Goal: Information Seeking & Learning: Learn about a topic

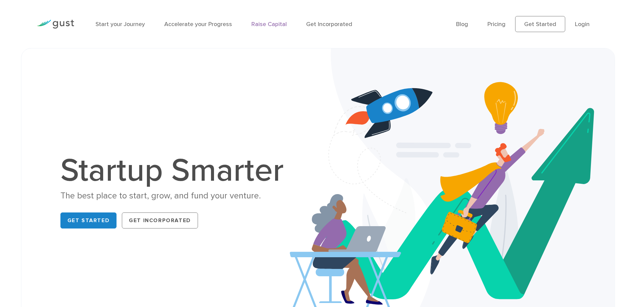
click at [281, 24] on link "Raise Capital" at bounding box center [269, 24] width 35 height 7
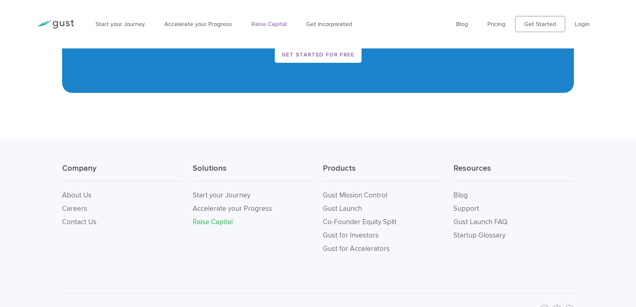
scroll to position [1421, 0]
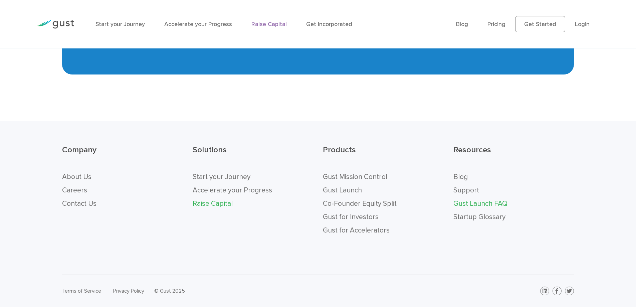
click at [473, 203] on link "Gust Launch FAQ" at bounding box center [481, 203] width 54 height 8
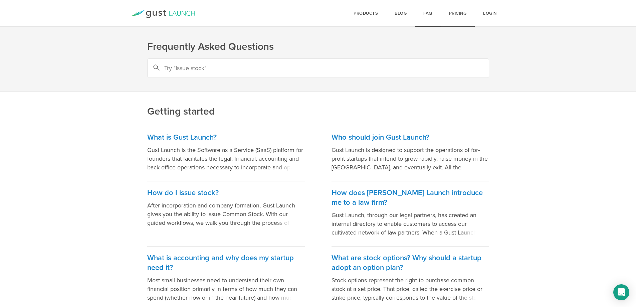
click at [459, 15] on link "Pricing" at bounding box center [458, 13] width 34 height 27
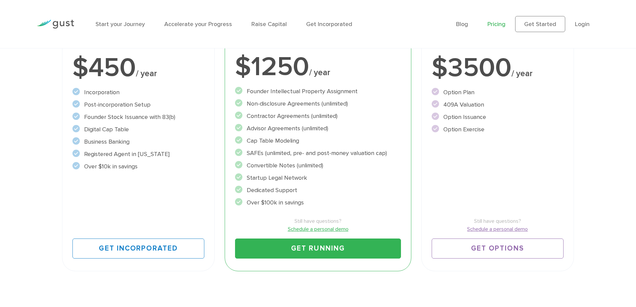
scroll to position [167, 0]
